Goal: Information Seeking & Learning: Check status

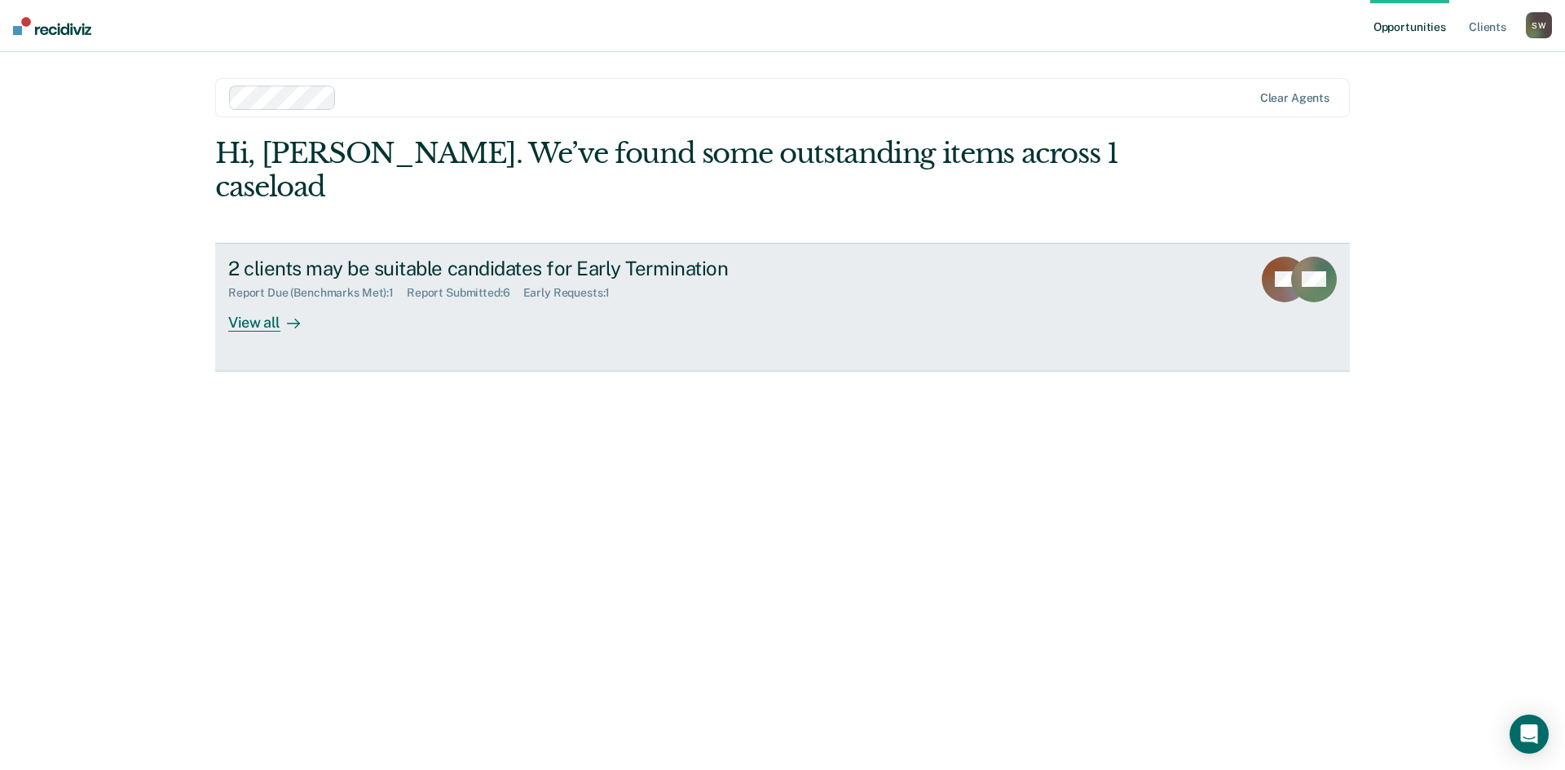
click at [394, 257] on div "2 clients may be suitable candidates for Early Termination" at bounding box center [514, 269] width 572 height 24
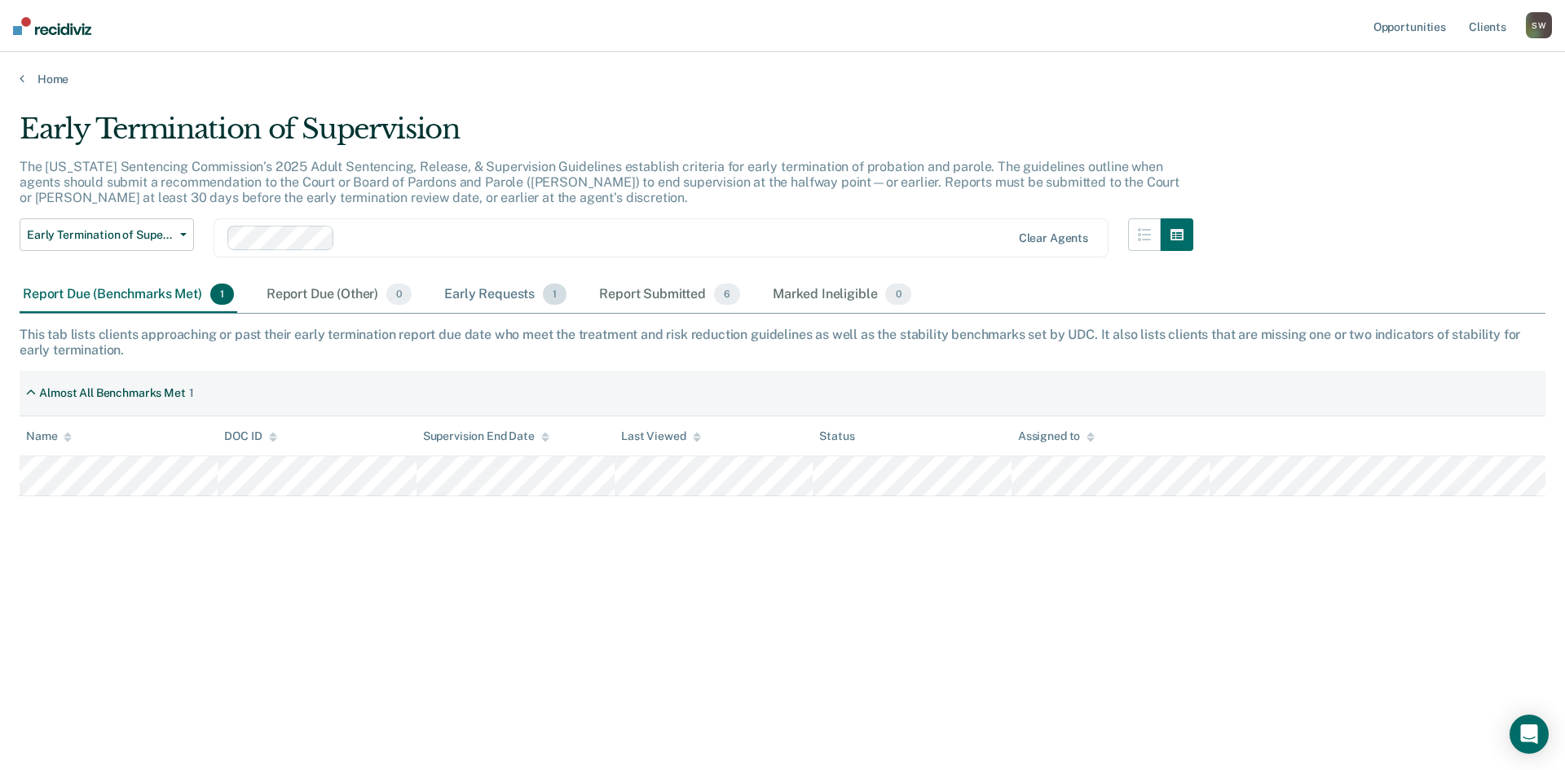
click at [484, 291] on div "Early Requests 1" at bounding box center [505, 295] width 129 height 36
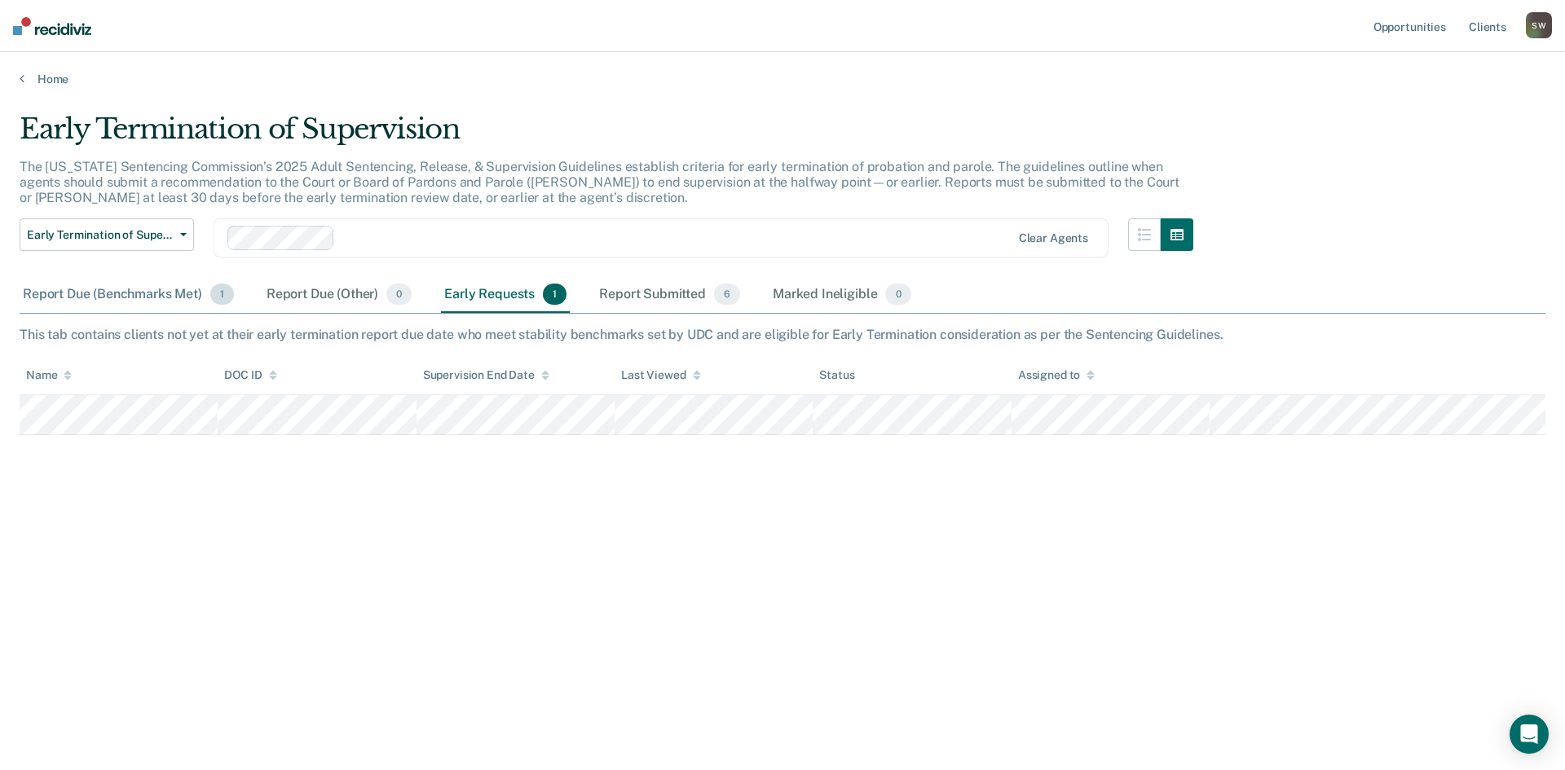
click at [112, 308] on div "Report Due (Benchmarks Met) 1" at bounding box center [129, 295] width 218 height 36
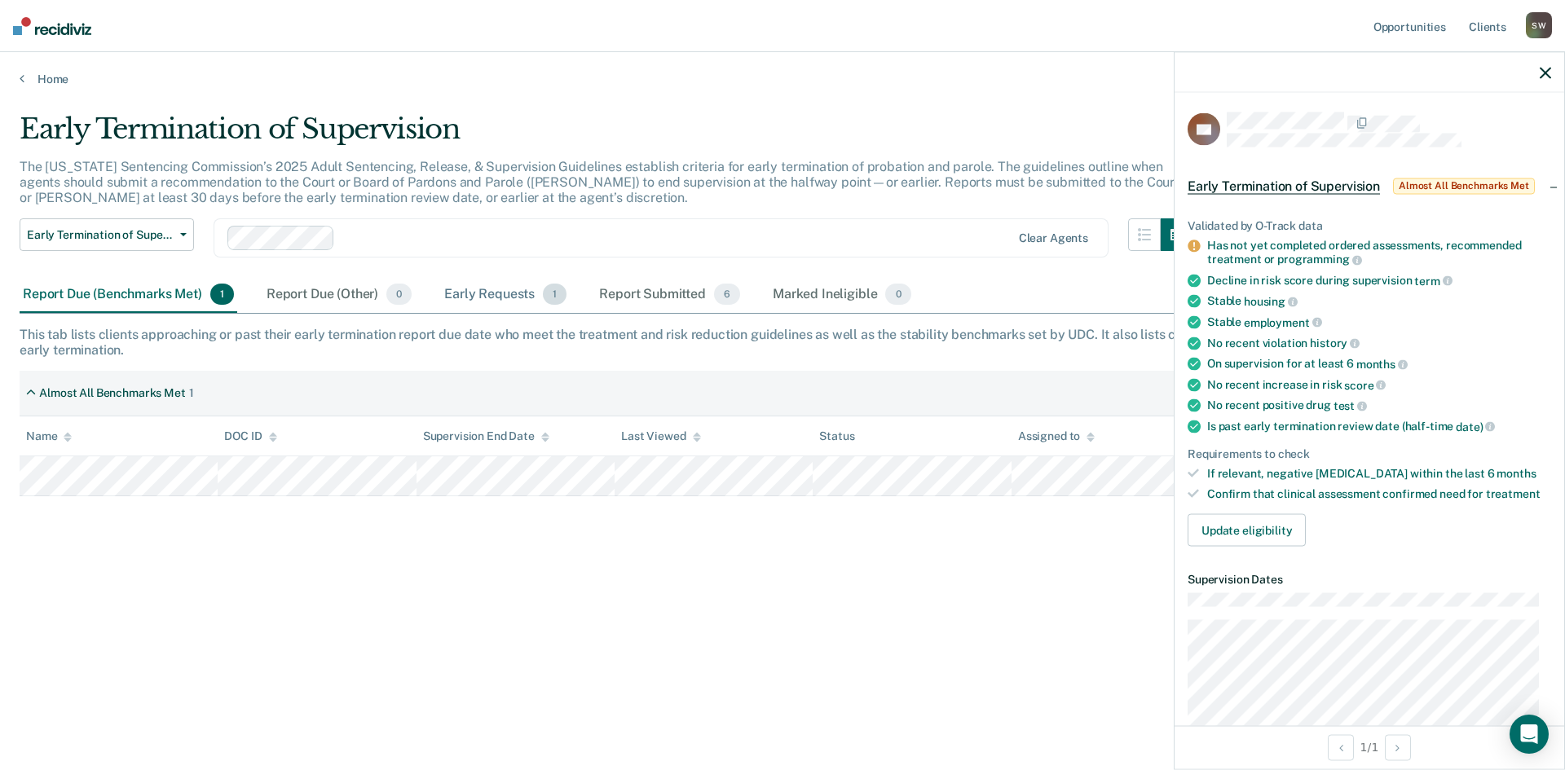
click at [509, 293] on div "Early Requests 1" at bounding box center [505, 295] width 129 height 36
